Goal: Navigation & Orientation: Find specific page/section

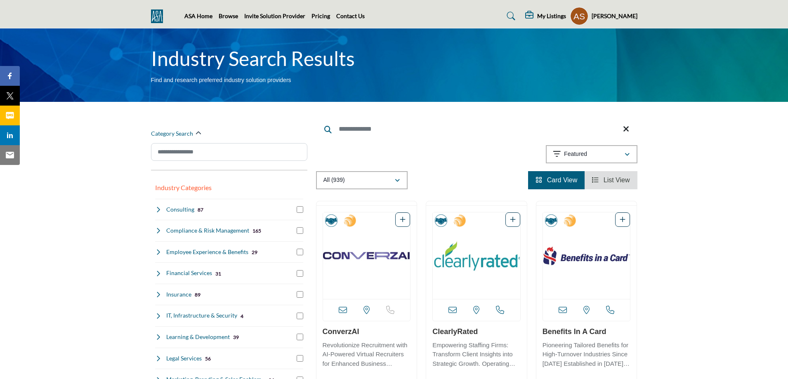
click at [605, 182] on span "List View" at bounding box center [617, 180] width 26 height 7
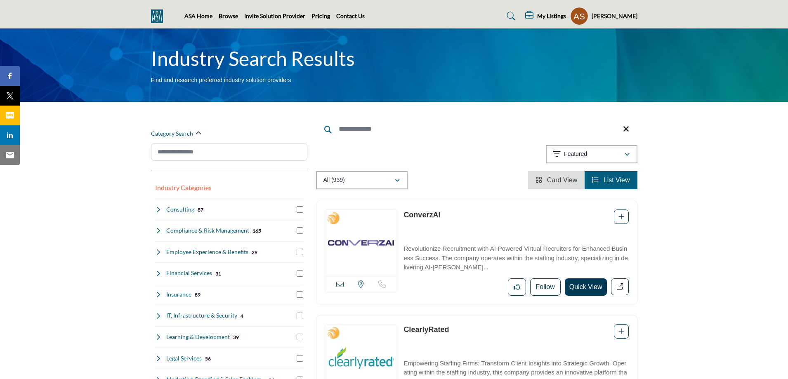
scroll to position [124, 0]
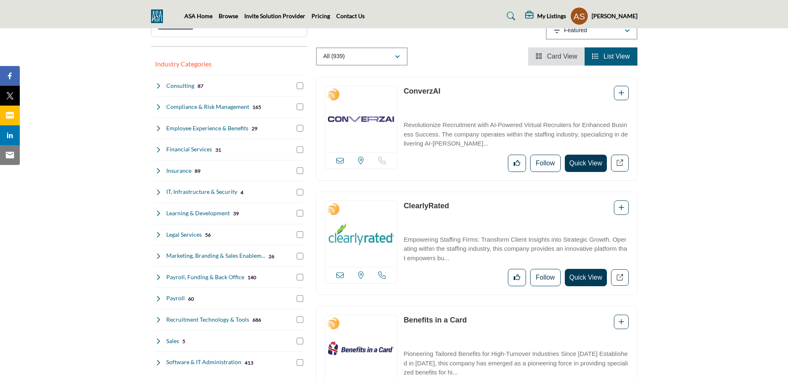
click at [571, 59] on span "Card View" at bounding box center [562, 56] width 31 height 7
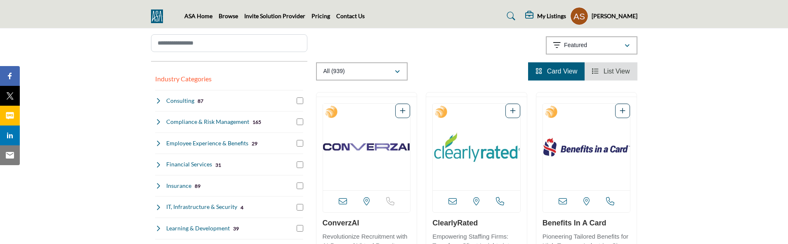
scroll to position [124, 0]
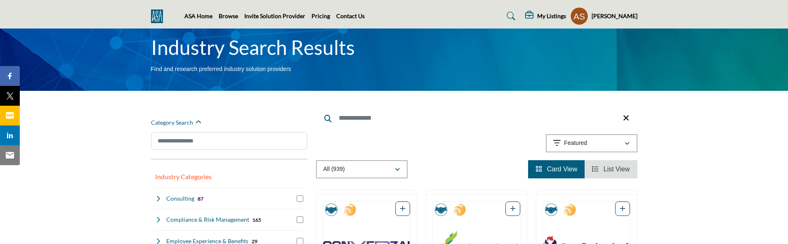
scroll to position [83, 0]
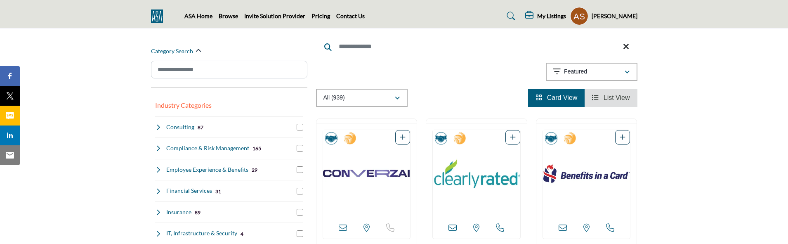
click at [598, 97] on icon "View List" at bounding box center [595, 97] width 7 height 7
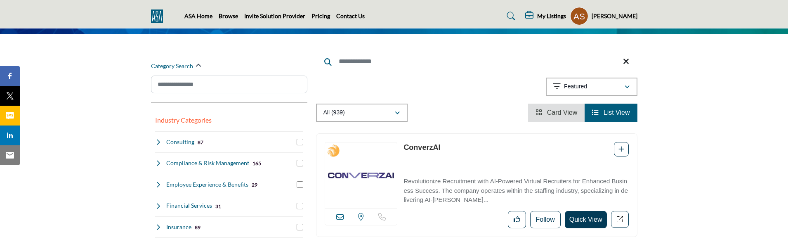
scroll to position [124, 0]
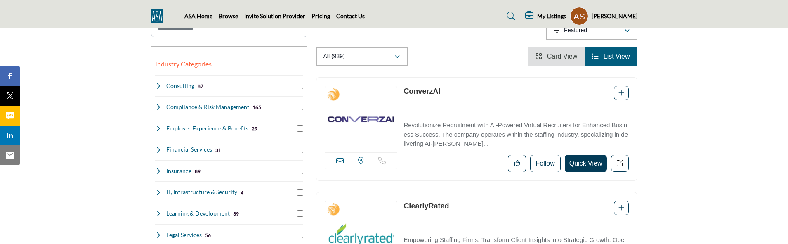
click at [562, 56] on span "Card View" at bounding box center [562, 56] width 31 height 7
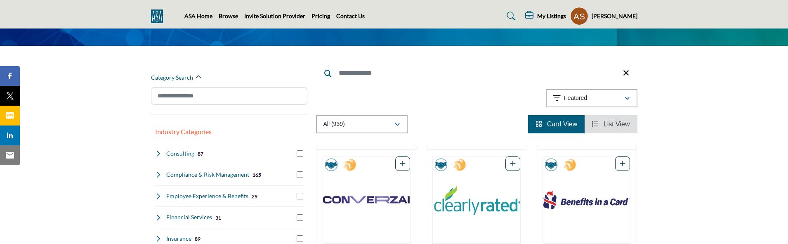
scroll to position [83, 0]
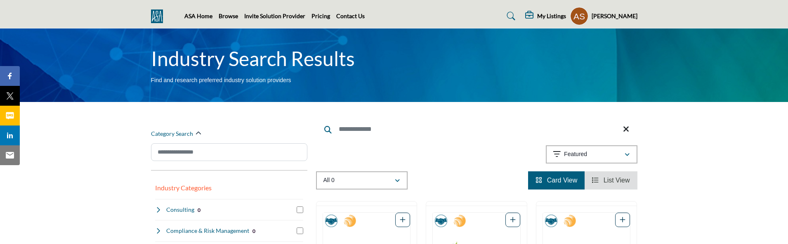
scroll to position [57, 0]
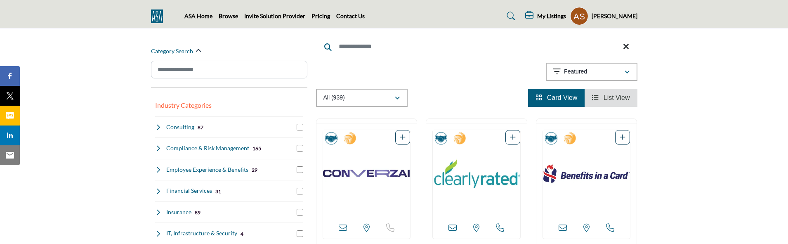
click at [603, 100] on link "List View" at bounding box center [611, 97] width 38 height 7
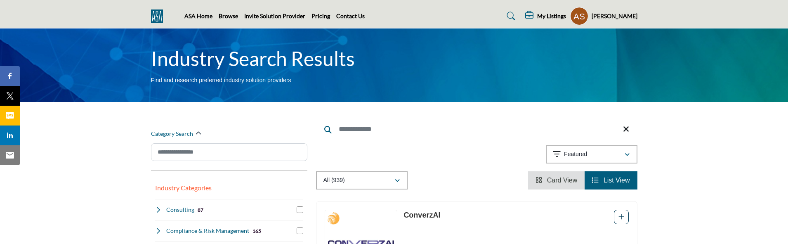
click at [535, 181] on li "Card View" at bounding box center [556, 180] width 57 height 18
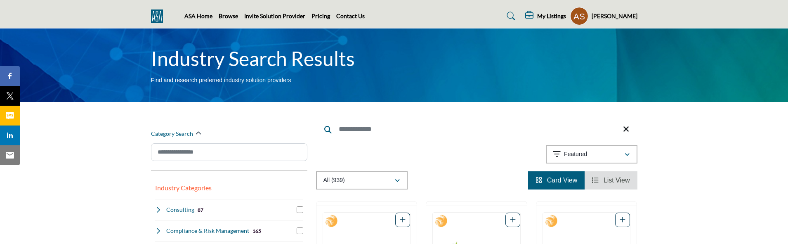
scroll to position [41, 0]
